Goal: Find specific page/section: Find specific page/section

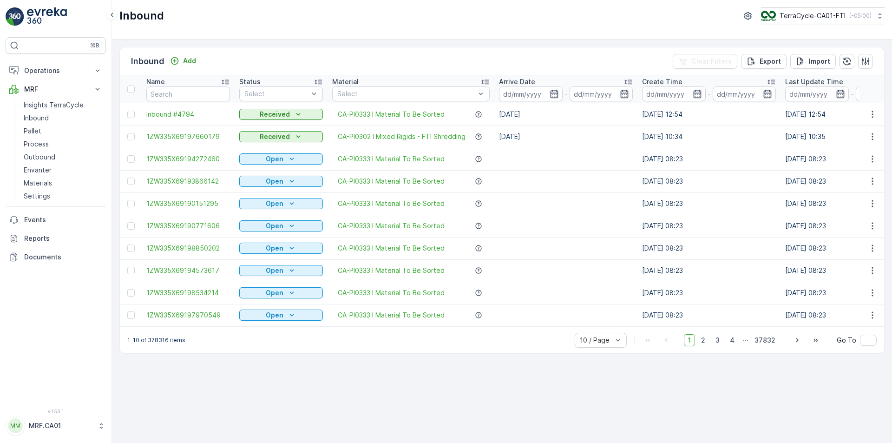
click at [289, 85] on div "Status" at bounding box center [281, 81] width 84 height 9
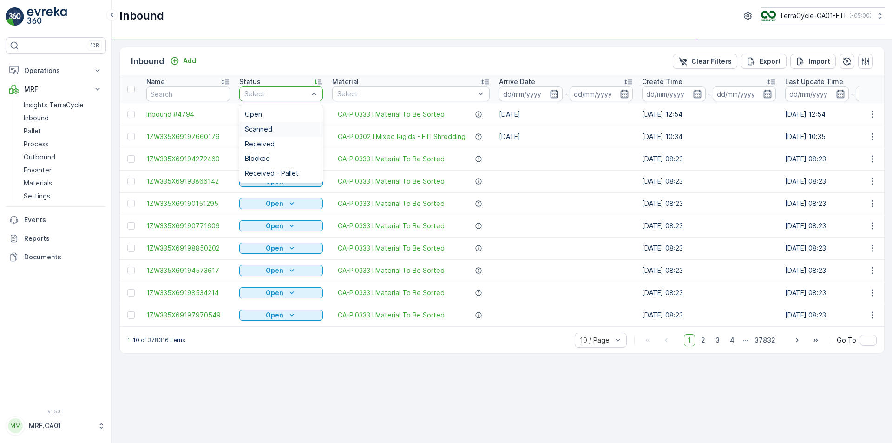
click at [283, 127] on div "Scanned" at bounding box center [281, 128] width 72 height 7
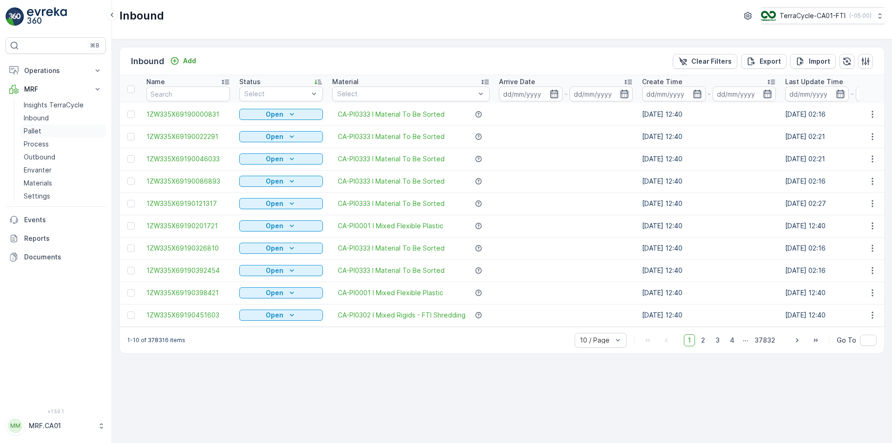
click at [35, 128] on p "Pallet" at bounding box center [33, 130] width 18 height 9
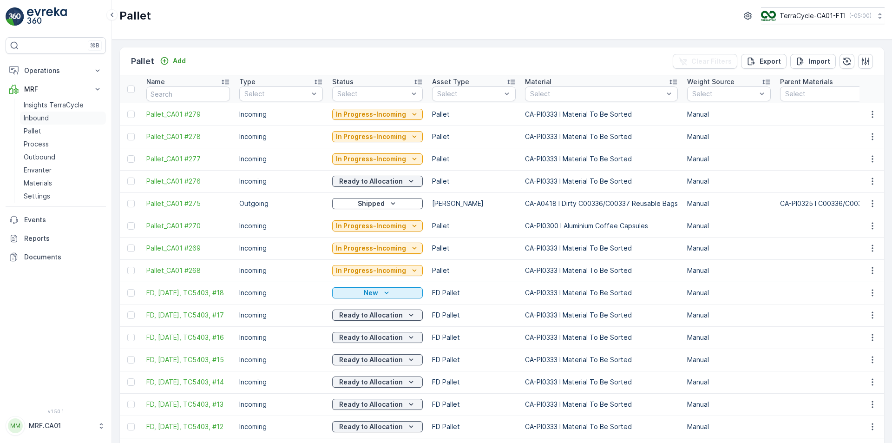
click at [36, 119] on p "Inbound" at bounding box center [36, 117] width 25 height 9
